Goal: Task Accomplishment & Management: Use online tool/utility

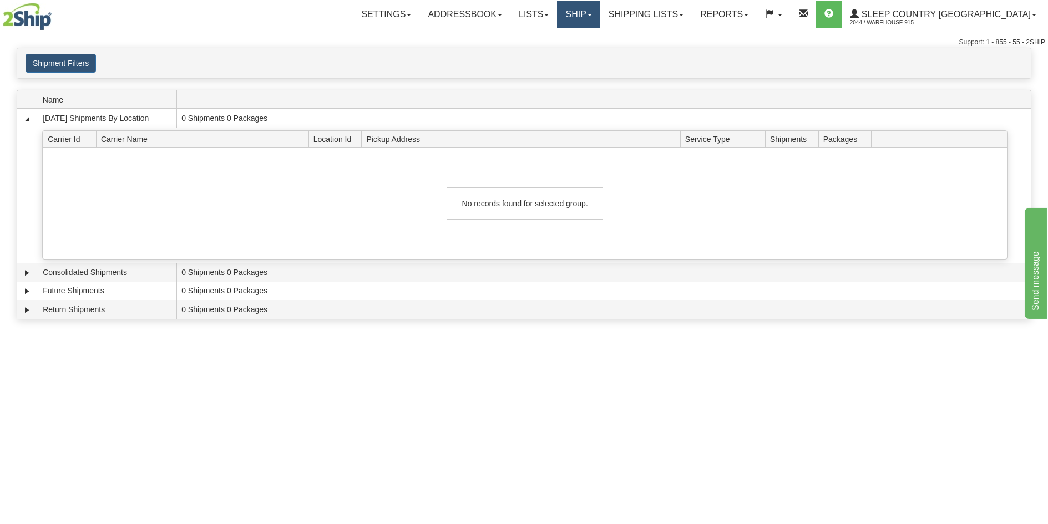
click at [600, 17] on link "Ship" at bounding box center [578, 15] width 43 height 28
click at [600, 33] on link "Ship Screen" at bounding box center [549, 39] width 100 height 14
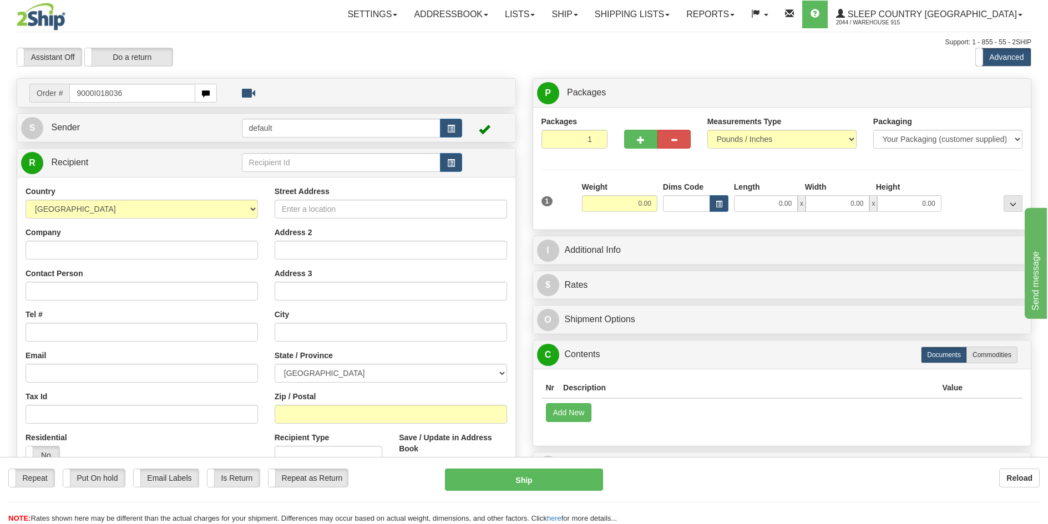
type input "9000I018036"
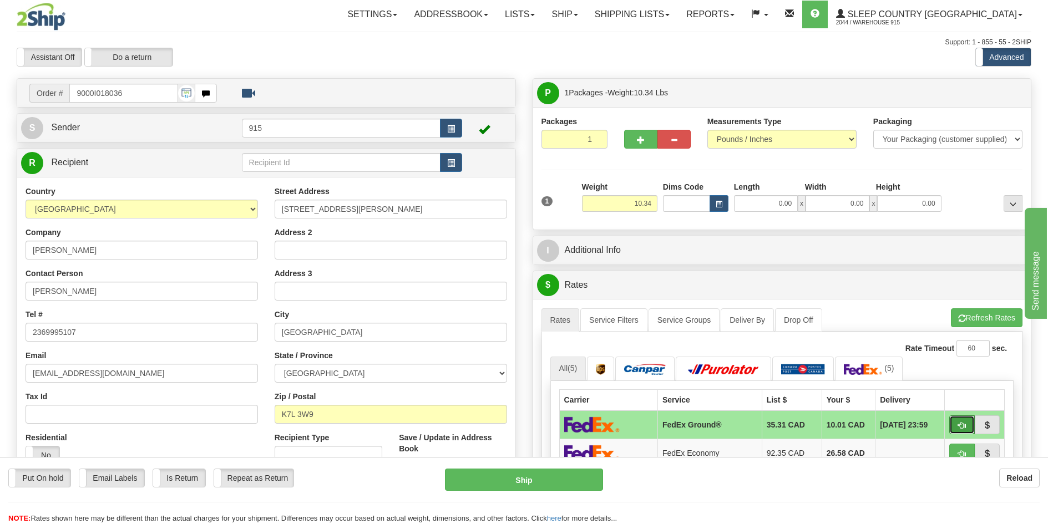
click at [966, 423] on span "button" at bounding box center [962, 425] width 8 height 7
type input "92"
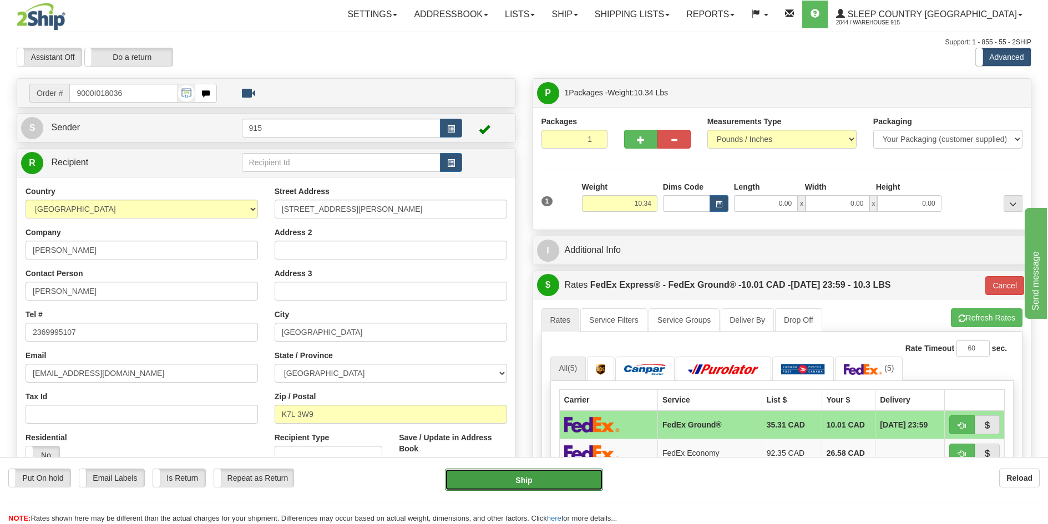
click at [511, 473] on button "Ship" at bounding box center [524, 480] width 158 height 22
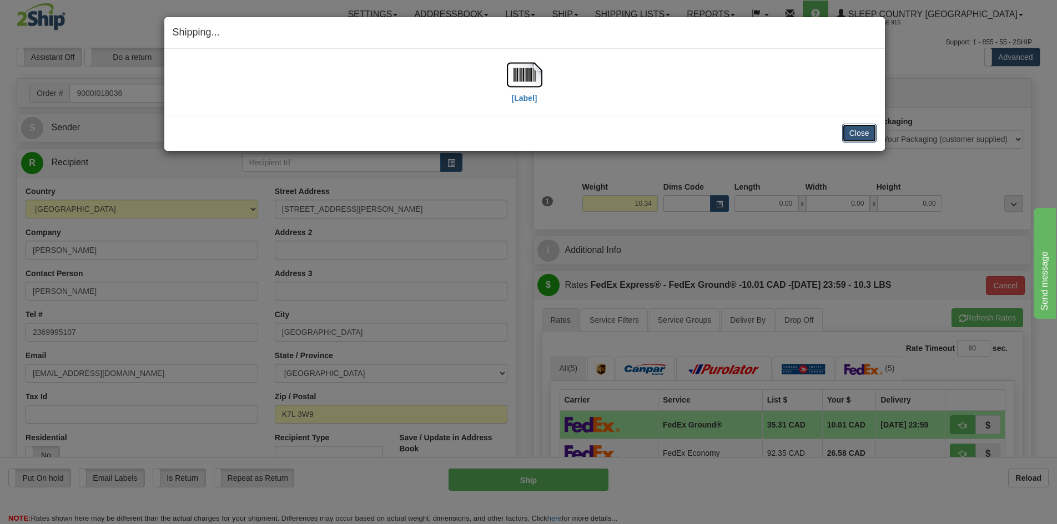
click at [865, 138] on button "Close" at bounding box center [859, 133] width 34 height 19
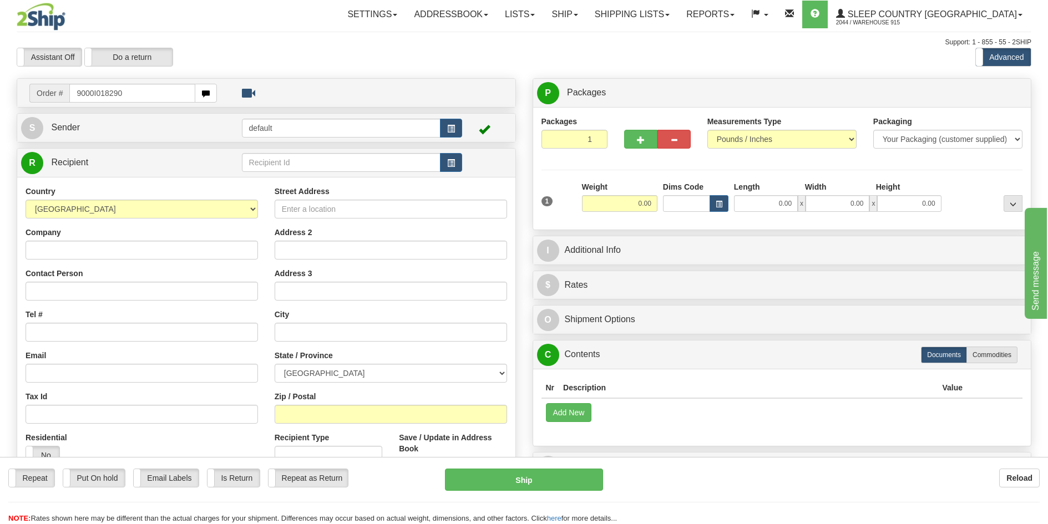
type input "9000I018290"
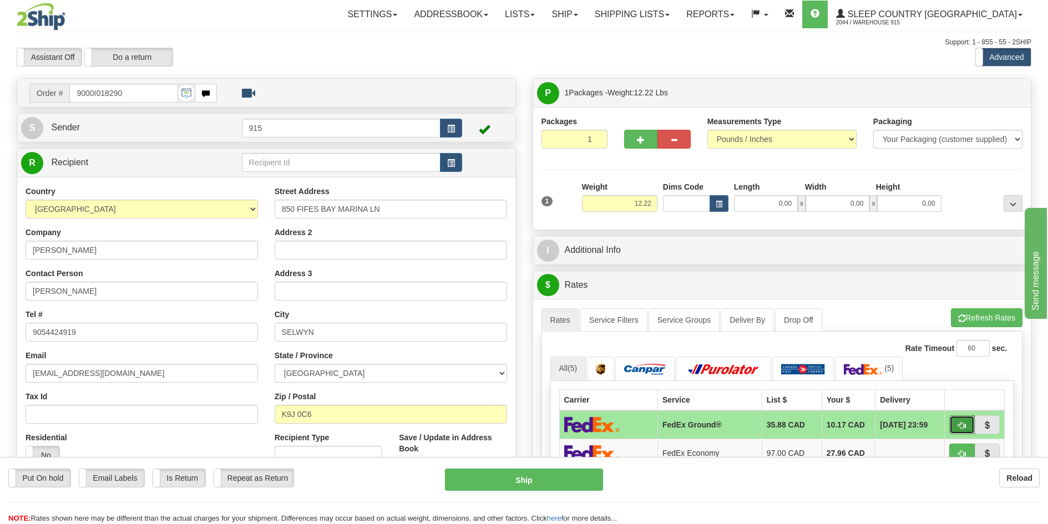
click at [961, 422] on span "button" at bounding box center [962, 425] width 8 height 7
type input "92"
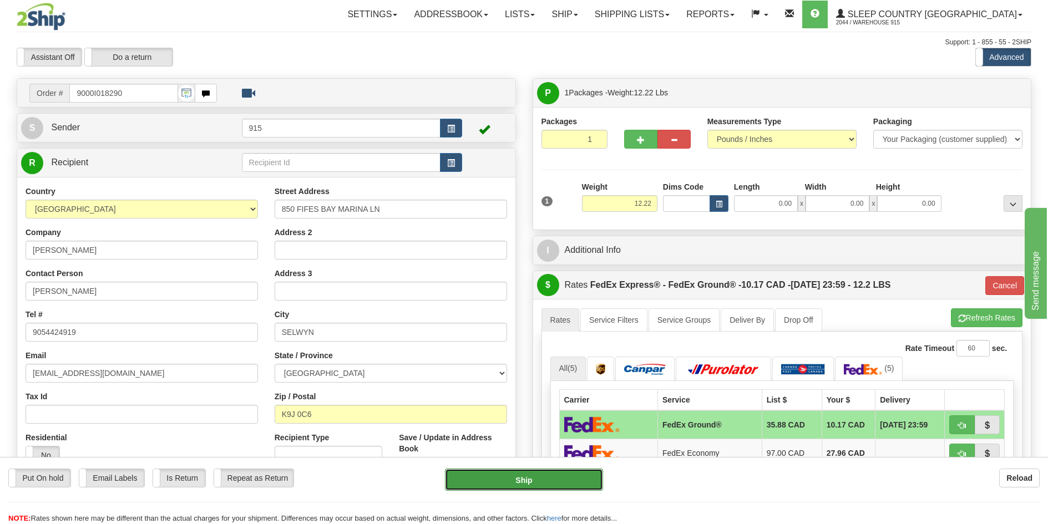
click at [582, 474] on button "Ship" at bounding box center [524, 480] width 158 height 22
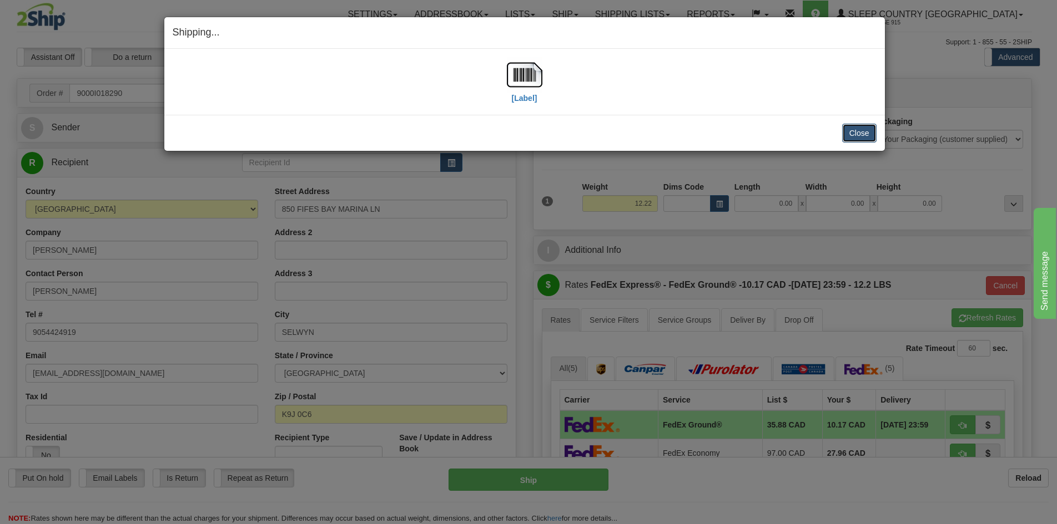
click at [861, 138] on button "Close" at bounding box center [859, 133] width 34 height 19
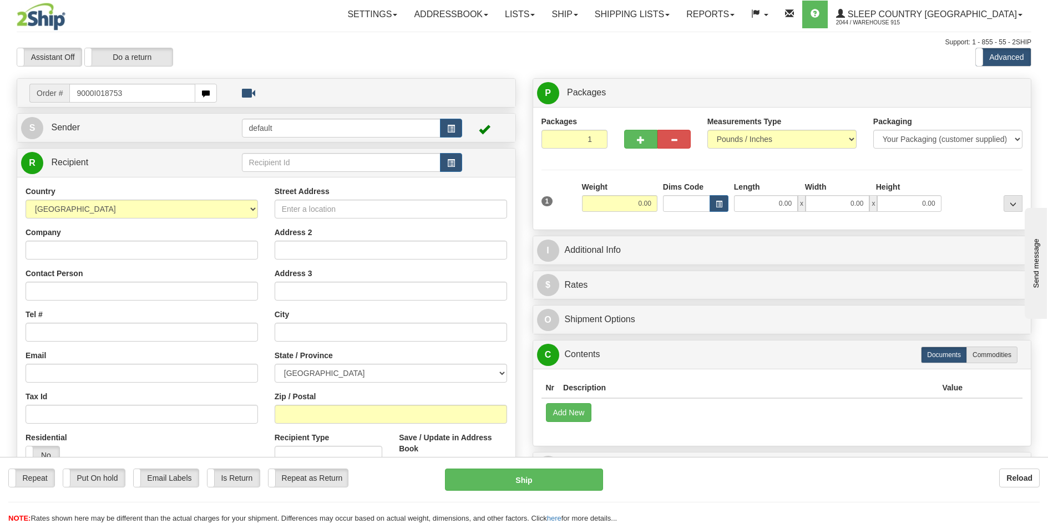
type input "9000I018753"
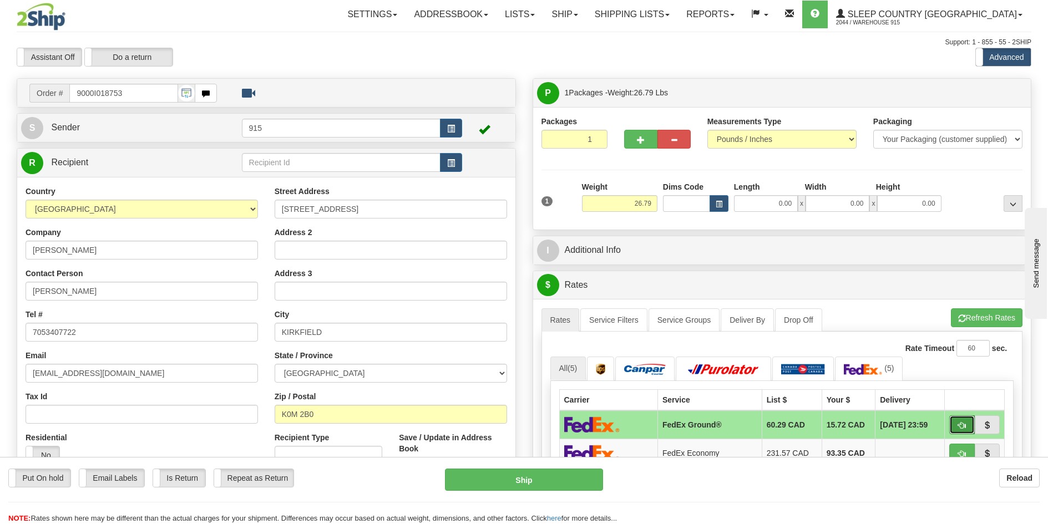
click at [964, 419] on button "button" at bounding box center [962, 425] width 26 height 19
type input "92"
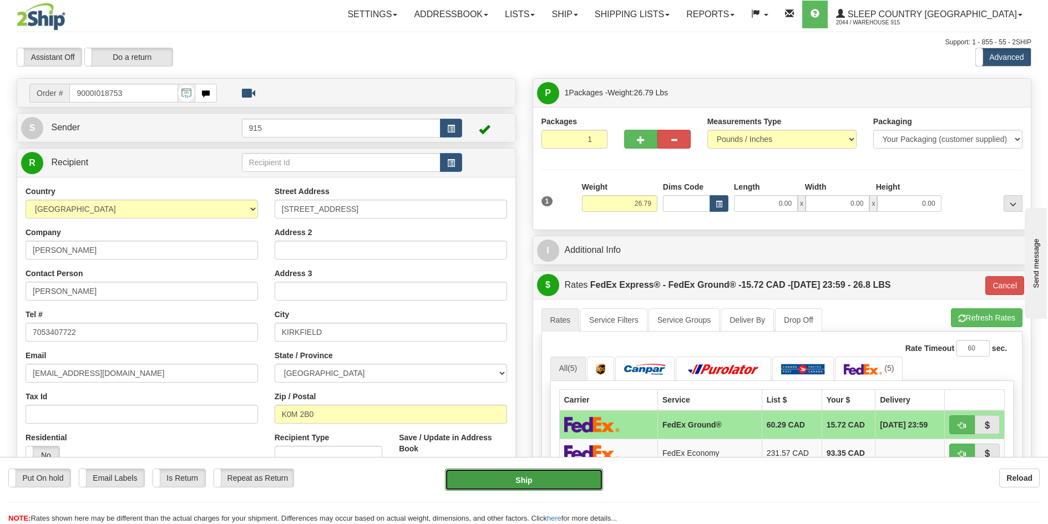
click at [580, 481] on button "Ship" at bounding box center [524, 480] width 158 height 22
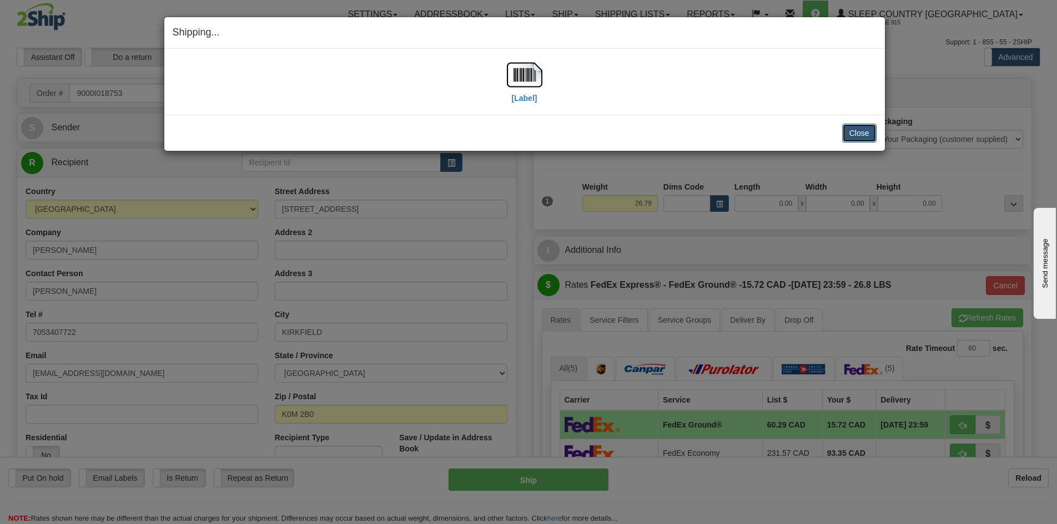
click at [856, 132] on button "Close" at bounding box center [859, 133] width 34 height 19
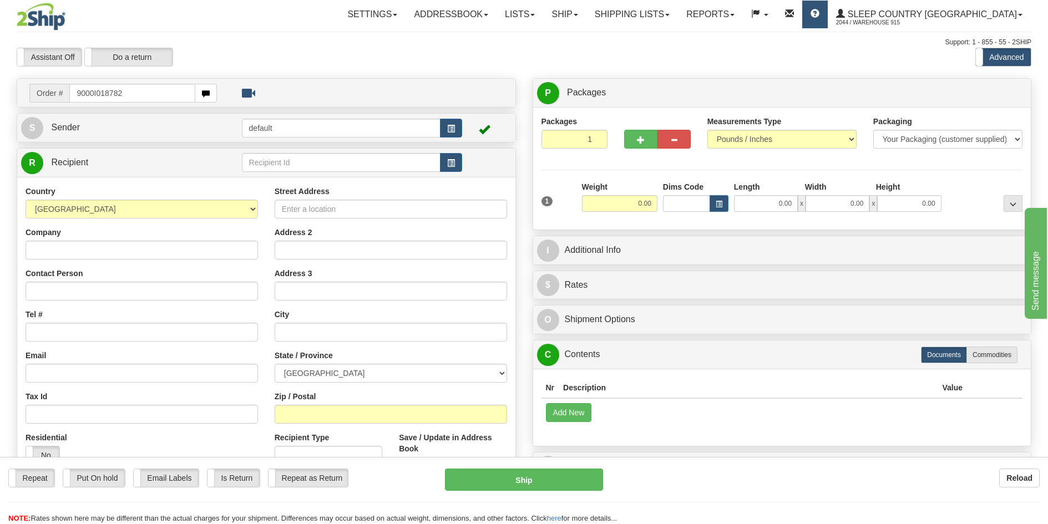
type input "9000I018782"
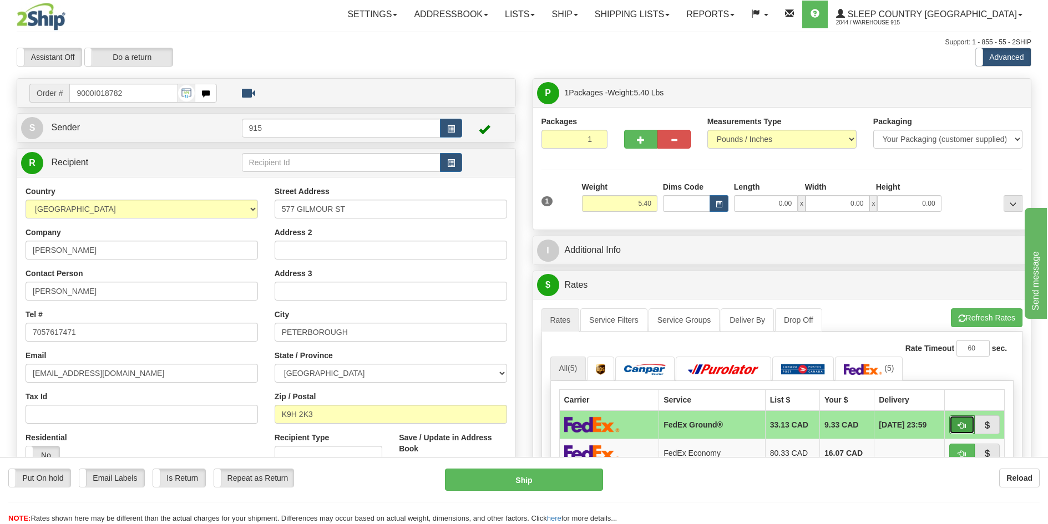
click at [963, 423] on span "button" at bounding box center [962, 425] width 8 height 7
type input "92"
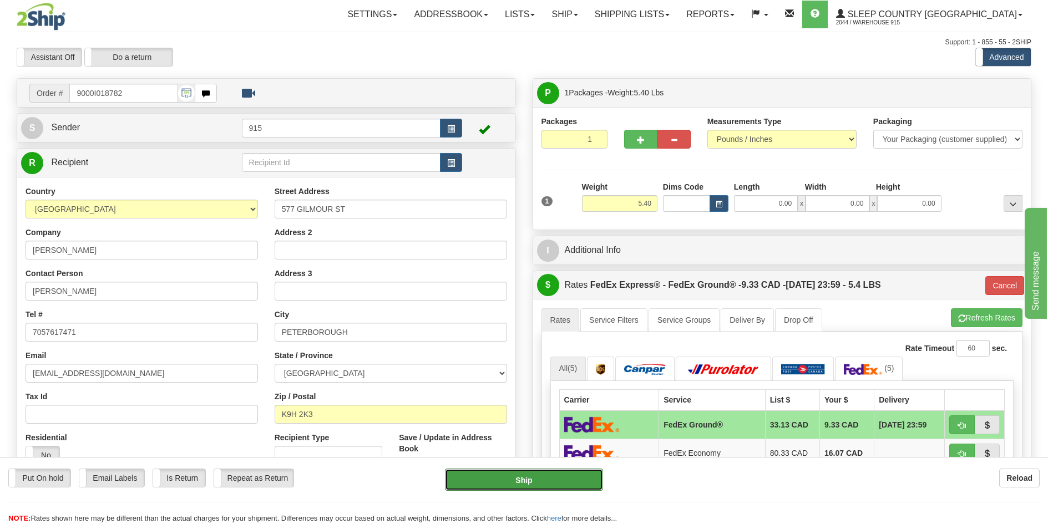
click at [540, 484] on button "Ship" at bounding box center [524, 480] width 158 height 22
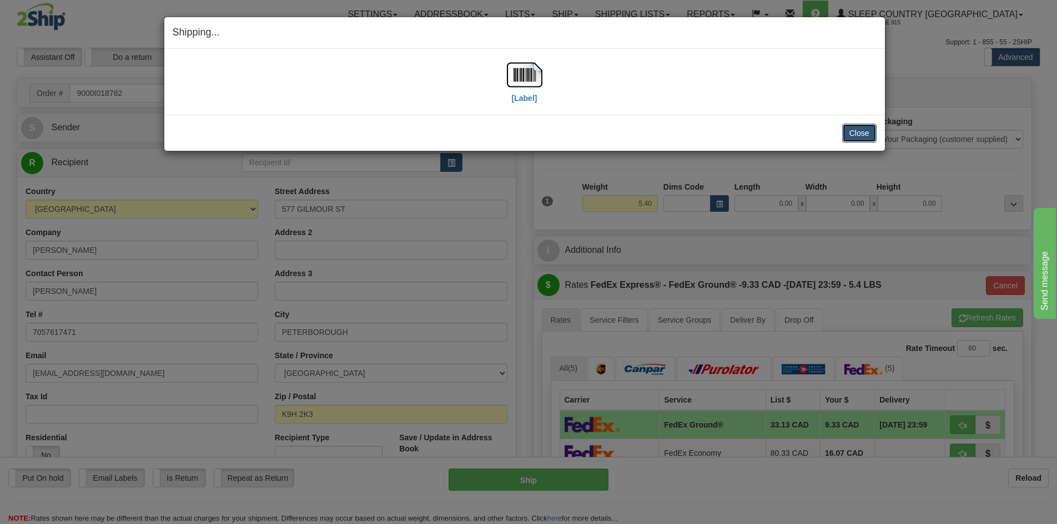
click at [851, 129] on button "Close" at bounding box center [859, 133] width 34 height 19
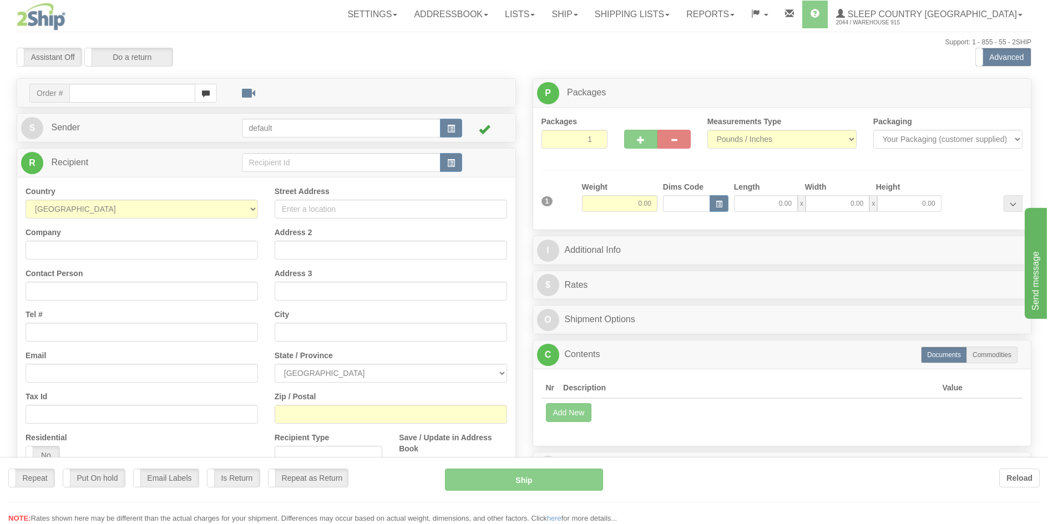
click at [661, 17] on div at bounding box center [524, 262] width 1048 height 524
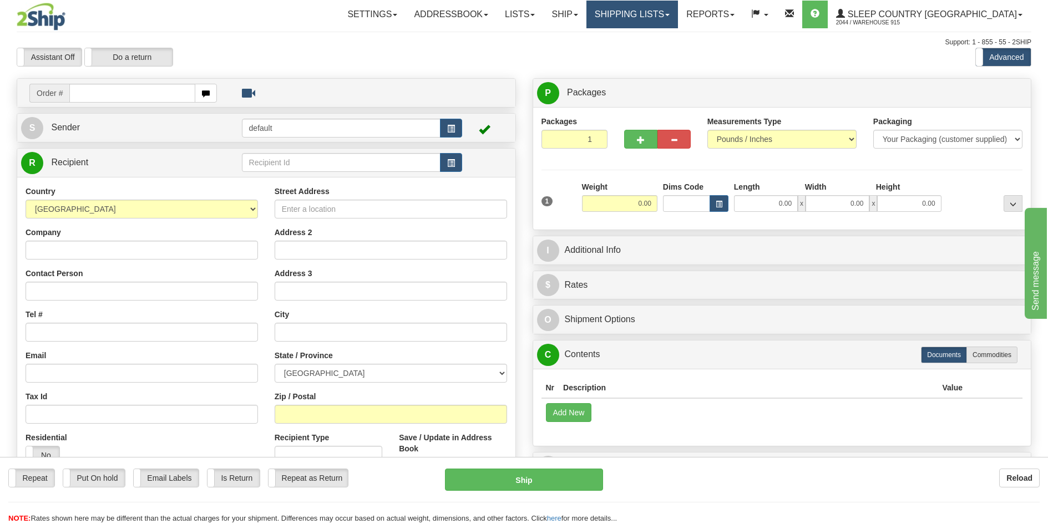
click at [661, 15] on link "Shipping lists" at bounding box center [633, 15] width 92 height 28
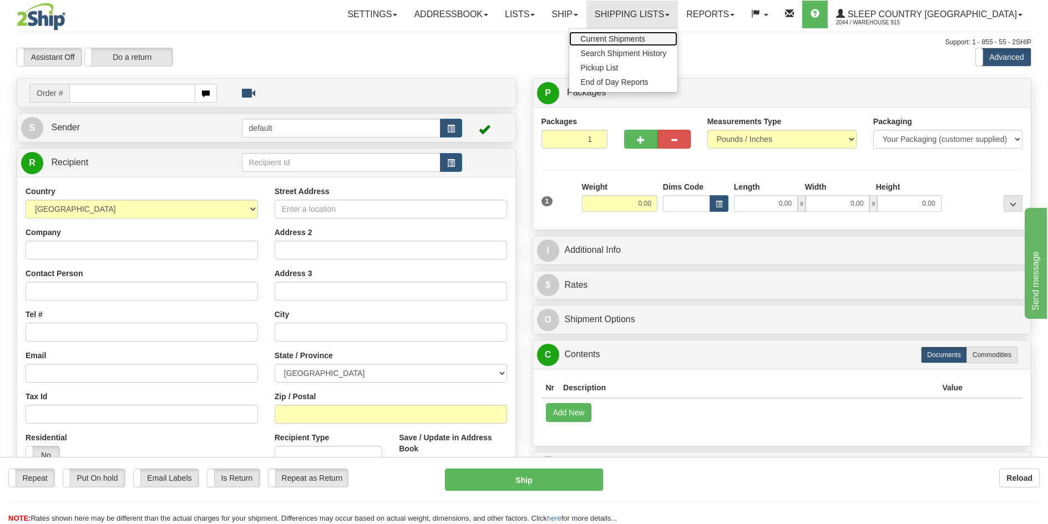
click at [645, 38] on span "Current Shipments" at bounding box center [612, 38] width 65 height 9
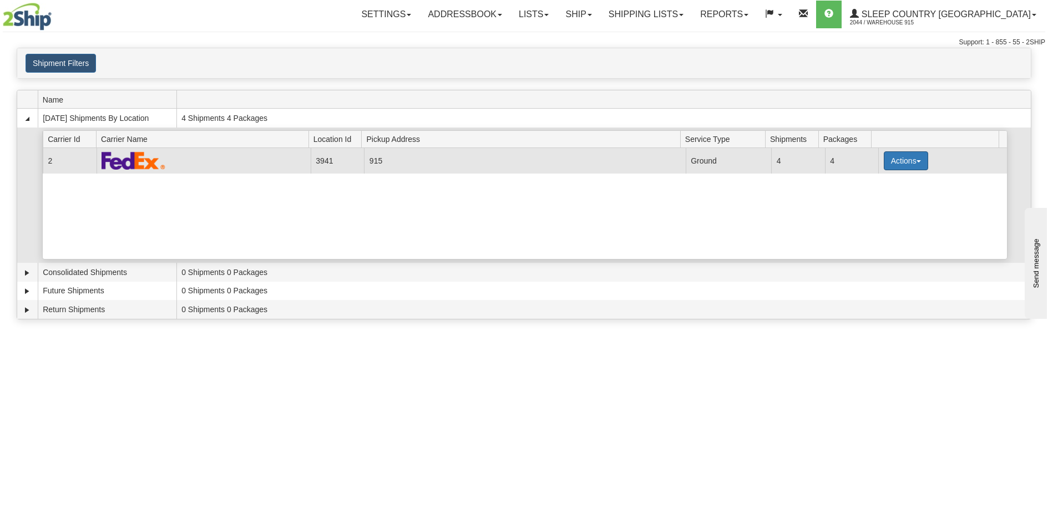
click at [917, 162] on span "button" at bounding box center [919, 161] width 4 height 2
click at [892, 241] on link "Print" at bounding box center [883, 240] width 89 height 14
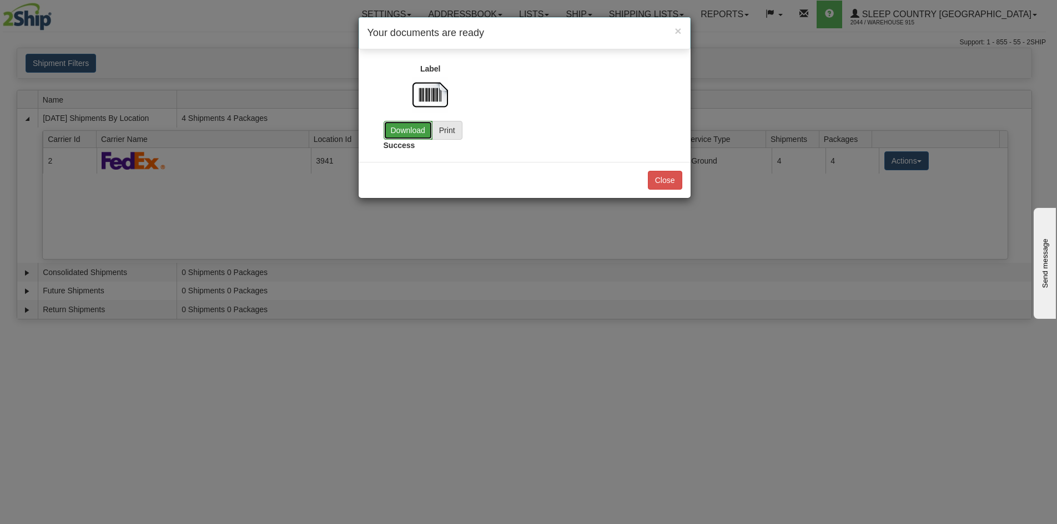
click at [413, 134] on link "Download" at bounding box center [407, 130] width 49 height 19
click at [658, 183] on button "Close" at bounding box center [665, 180] width 34 height 19
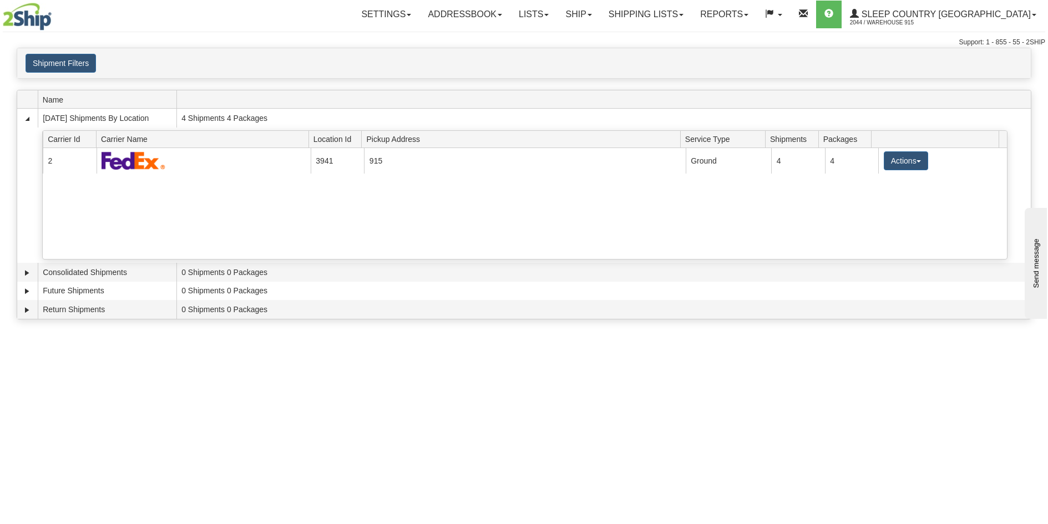
click at [862, 383] on div "Toggle navigation Settings Shipping Preferences Fields Preferences New Recipien…" at bounding box center [524, 262] width 1048 height 524
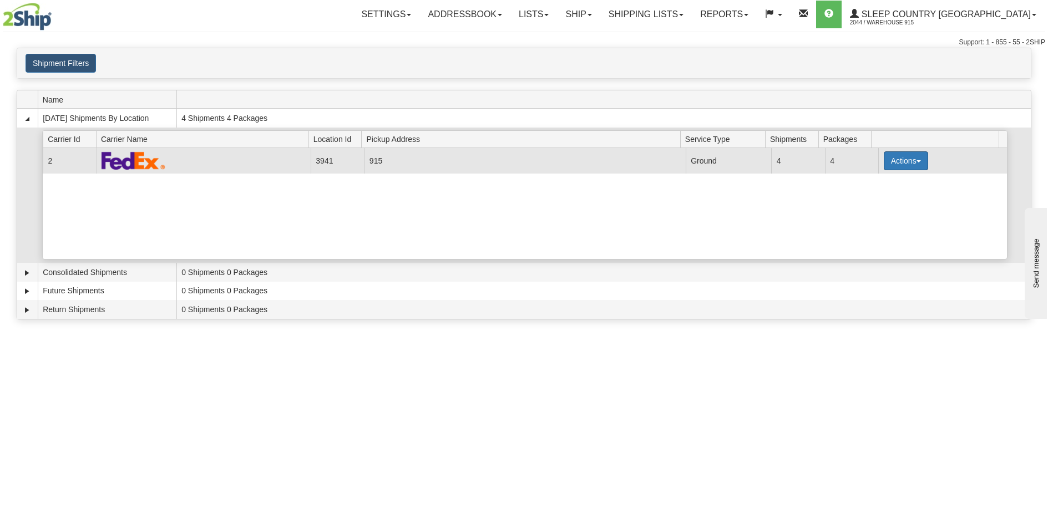
click at [913, 163] on button "Actions" at bounding box center [906, 160] width 44 height 19
click at [903, 194] on link "Close" at bounding box center [883, 196] width 89 height 14
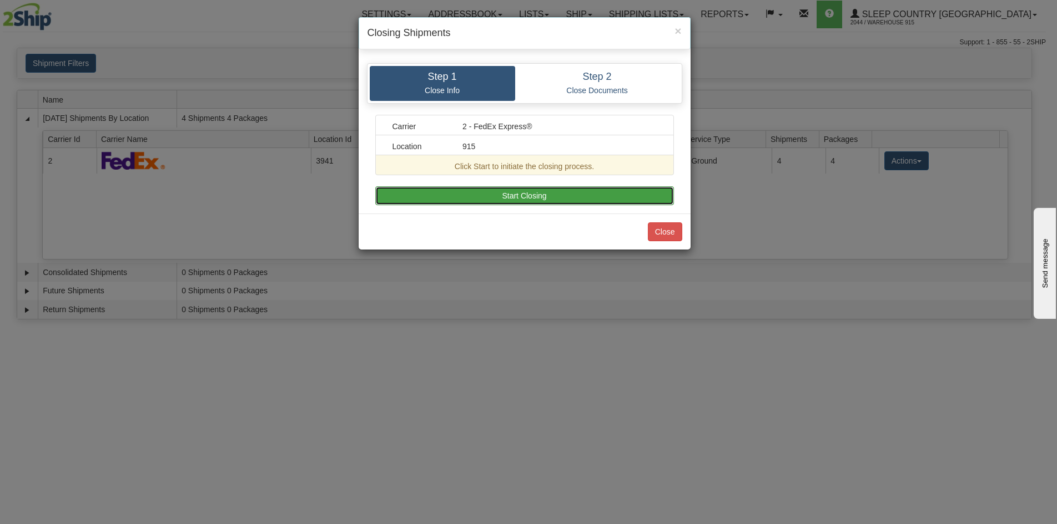
click at [522, 197] on button "Start Closing" at bounding box center [524, 195] width 299 height 19
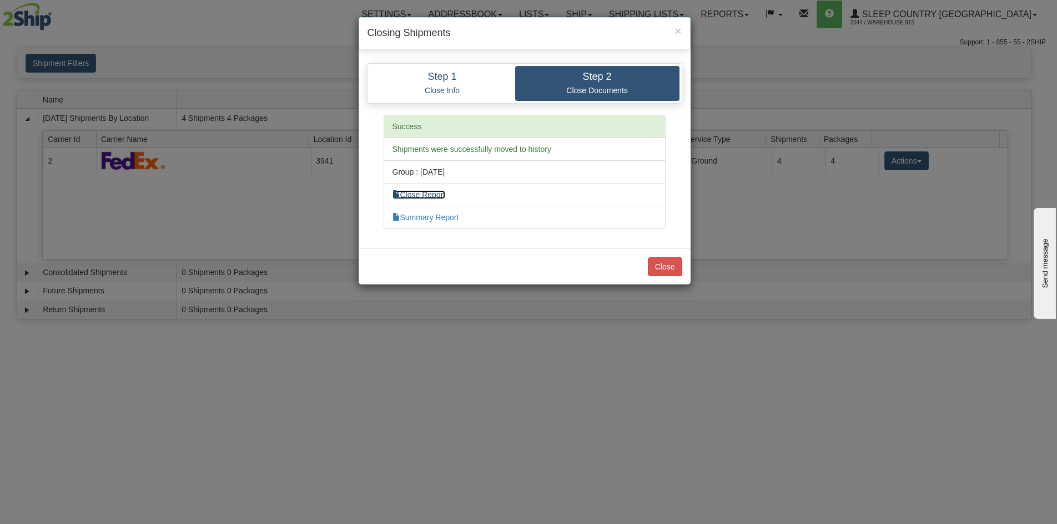
click at [435, 196] on link "Close Report" at bounding box center [418, 194] width 53 height 9
click at [659, 269] on button "Close" at bounding box center [665, 266] width 34 height 19
